Goal: Entertainment & Leisure: Consume media (video, audio)

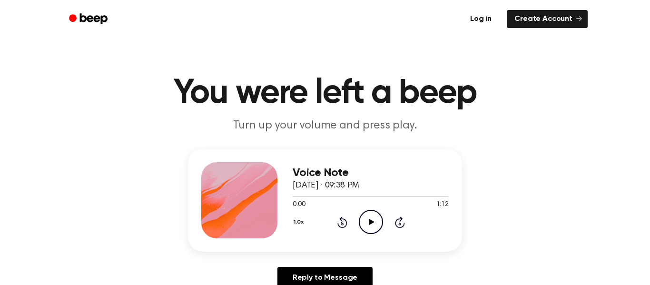
click at [376, 222] on icon "Play Audio" at bounding box center [371, 222] width 24 height 24
click at [375, 222] on icon "Play Audio" at bounding box center [371, 222] width 24 height 24
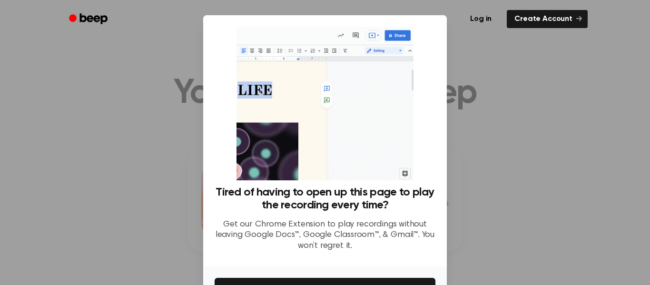
click at [543, 106] on div at bounding box center [325, 142] width 650 height 285
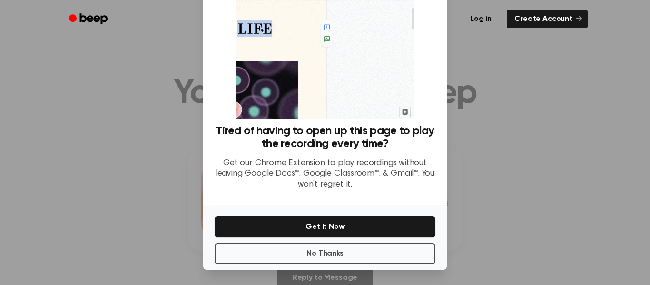
scroll to position [60, 0]
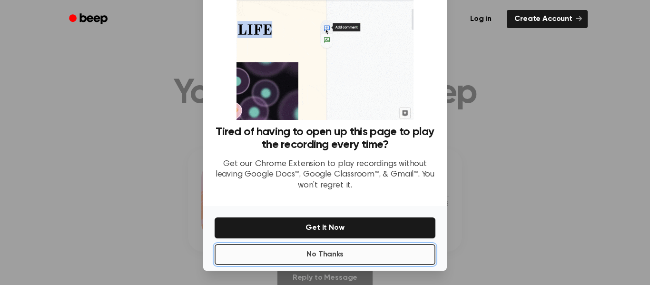
click at [383, 251] on button "No Thanks" at bounding box center [325, 254] width 221 height 21
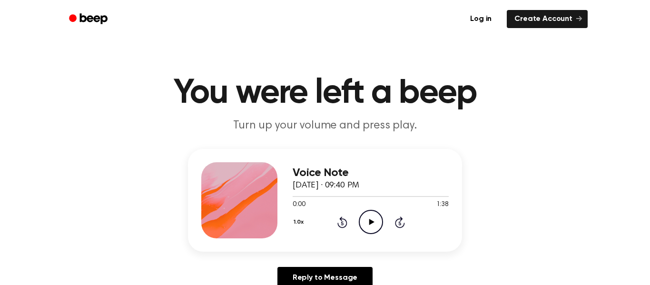
click at [373, 219] on icon "Play Audio" at bounding box center [371, 222] width 24 height 24
click at [369, 213] on icon "Play Audio" at bounding box center [371, 222] width 24 height 24
click at [391, 235] on div "Voice Note September 16, 2024 · 09:47 PM 0:00 1:35 Your browser does not suppor…" at bounding box center [371, 200] width 156 height 76
click at [372, 216] on icon "Play Audio" at bounding box center [371, 222] width 24 height 24
click at [373, 229] on icon "Pause Audio" at bounding box center [371, 222] width 24 height 24
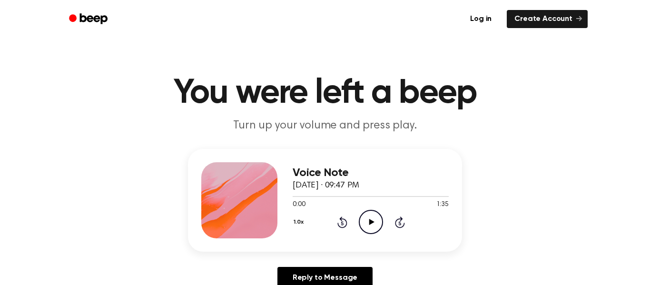
click at [373, 234] on circle at bounding box center [370, 221] width 23 height 23
click at [375, 232] on icon "Pause Audio" at bounding box center [371, 222] width 24 height 24
click at [374, 227] on icon "Play Audio" at bounding box center [371, 222] width 24 height 24
